Goal: Transaction & Acquisition: Book appointment/travel/reservation

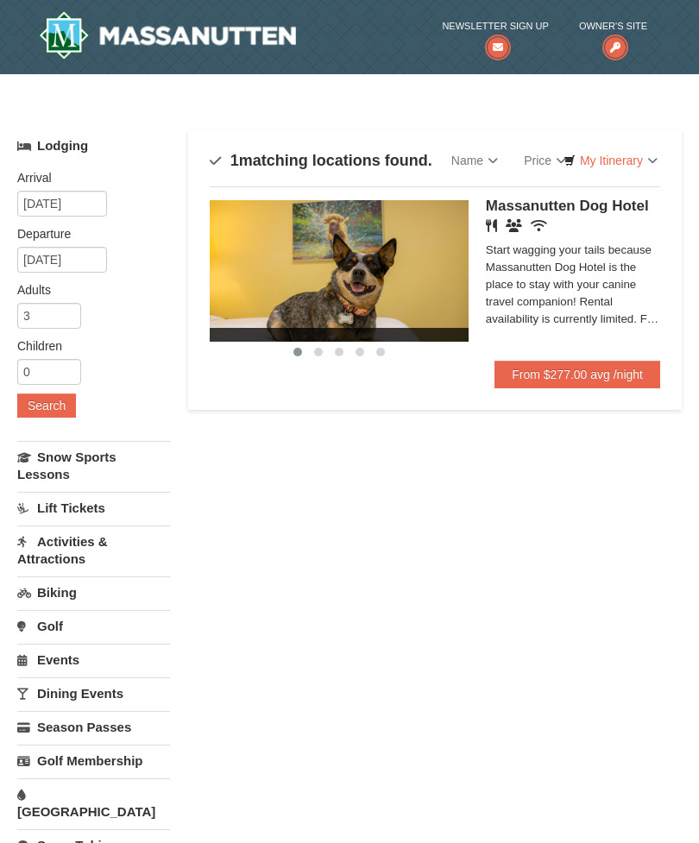
click at [577, 371] on link "From $277.00 avg /night" at bounding box center [578, 375] width 166 height 28
click at [52, 316] on input "3" at bounding box center [49, 316] width 64 height 26
type input "2"
click at [39, 394] on button "Search" at bounding box center [46, 406] width 59 height 24
click at [41, 193] on input "[DATE]" at bounding box center [62, 204] width 90 height 26
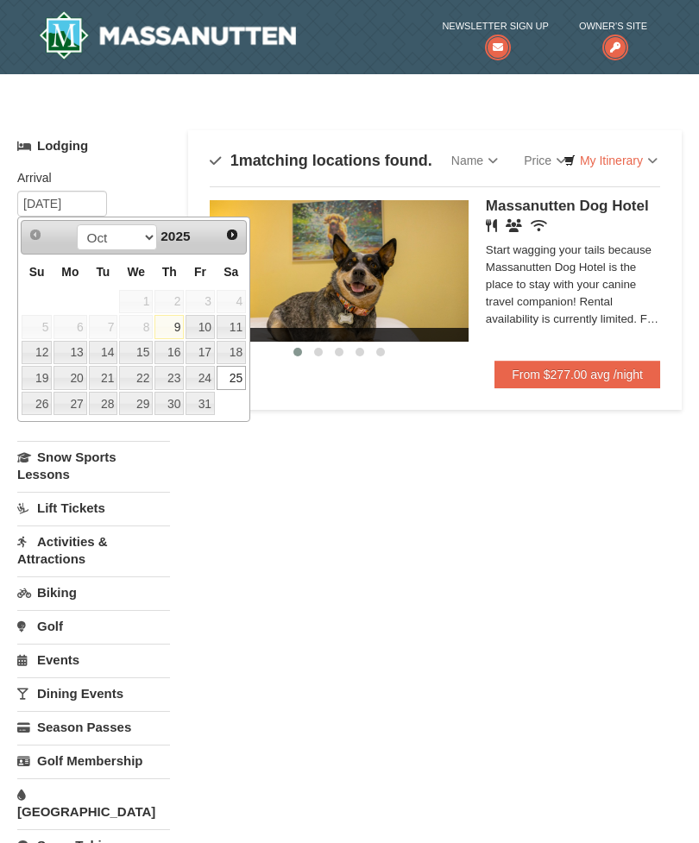
click at [204, 373] on link "24" at bounding box center [200, 378] width 29 height 24
type input "10/24/2025"
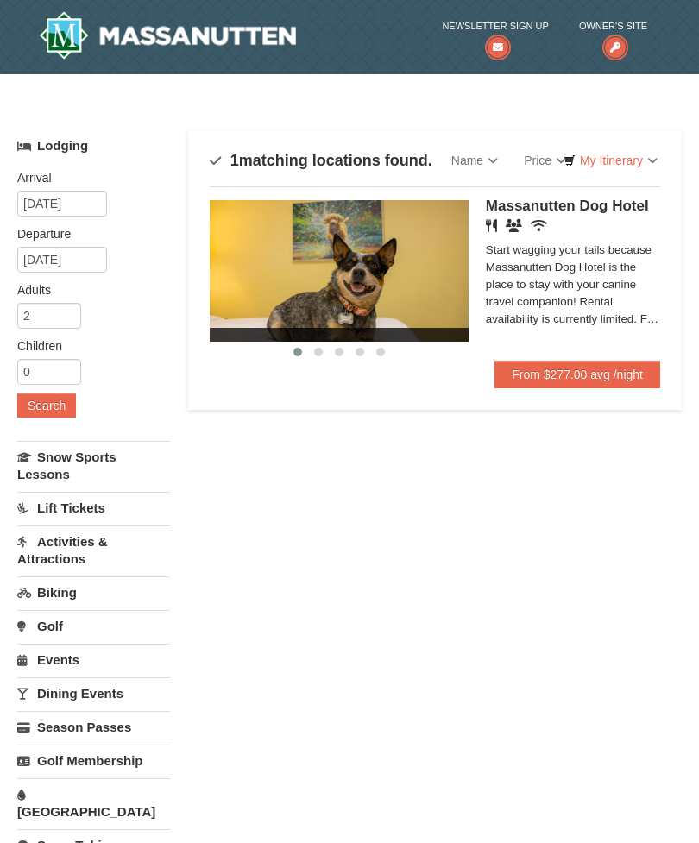
click at [42, 403] on button "Search" at bounding box center [46, 406] width 59 height 24
